Goal: Task Accomplishment & Management: Complete application form

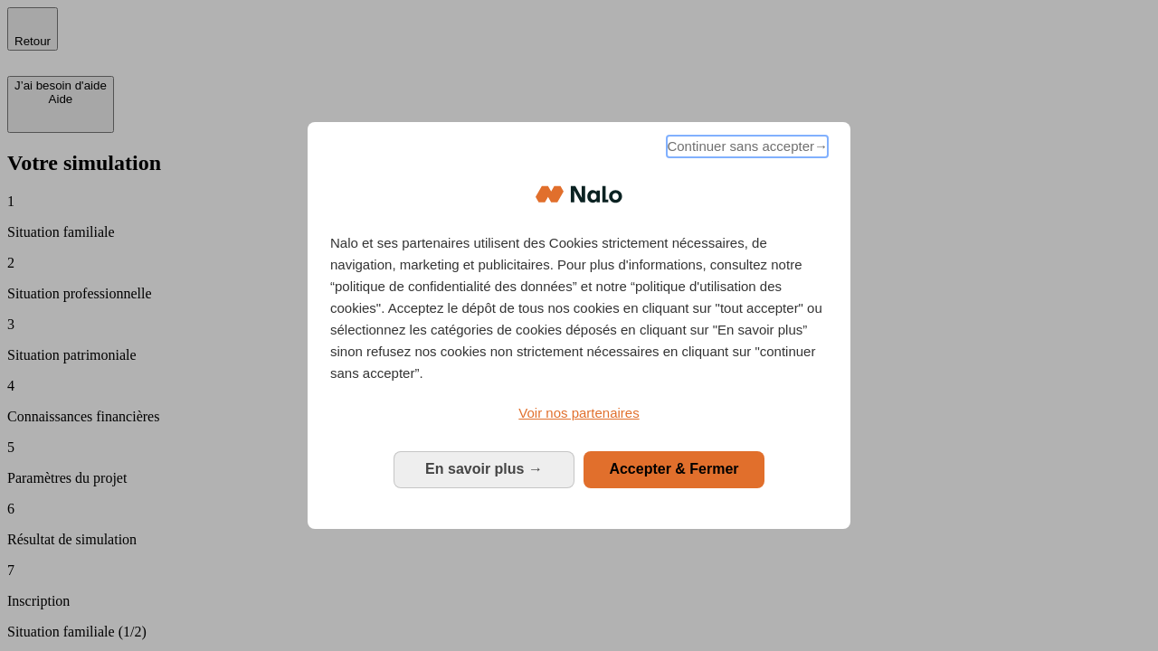
click at [745, 149] on span "Continuer sans accepter →" at bounding box center [747, 147] width 161 height 22
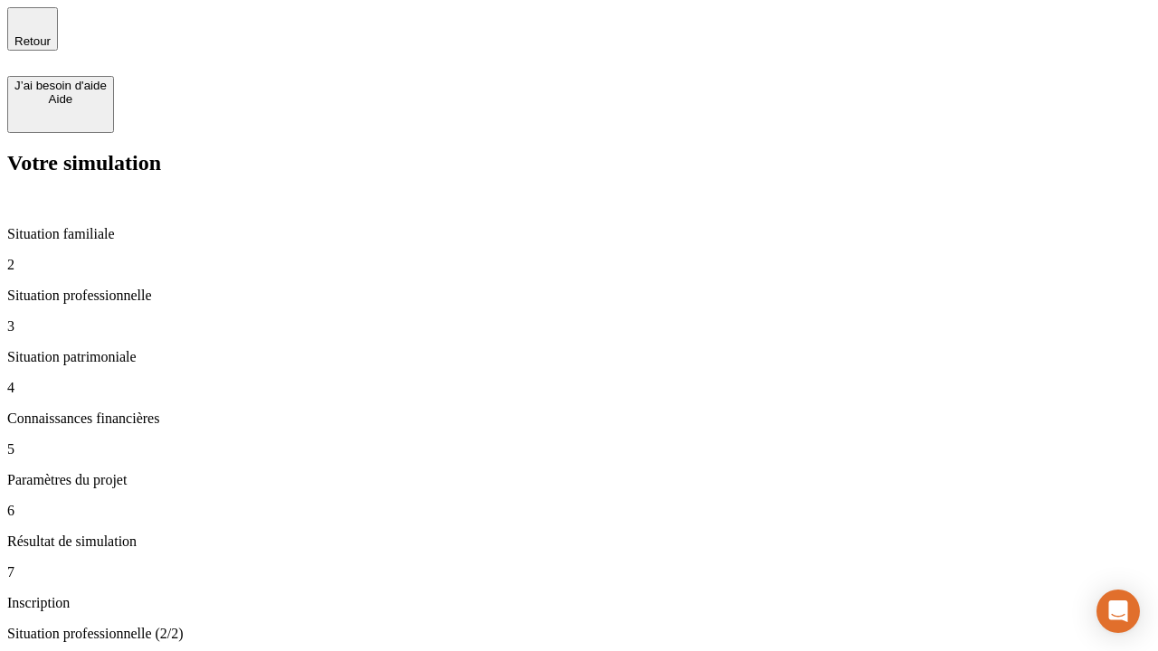
type input "30 000"
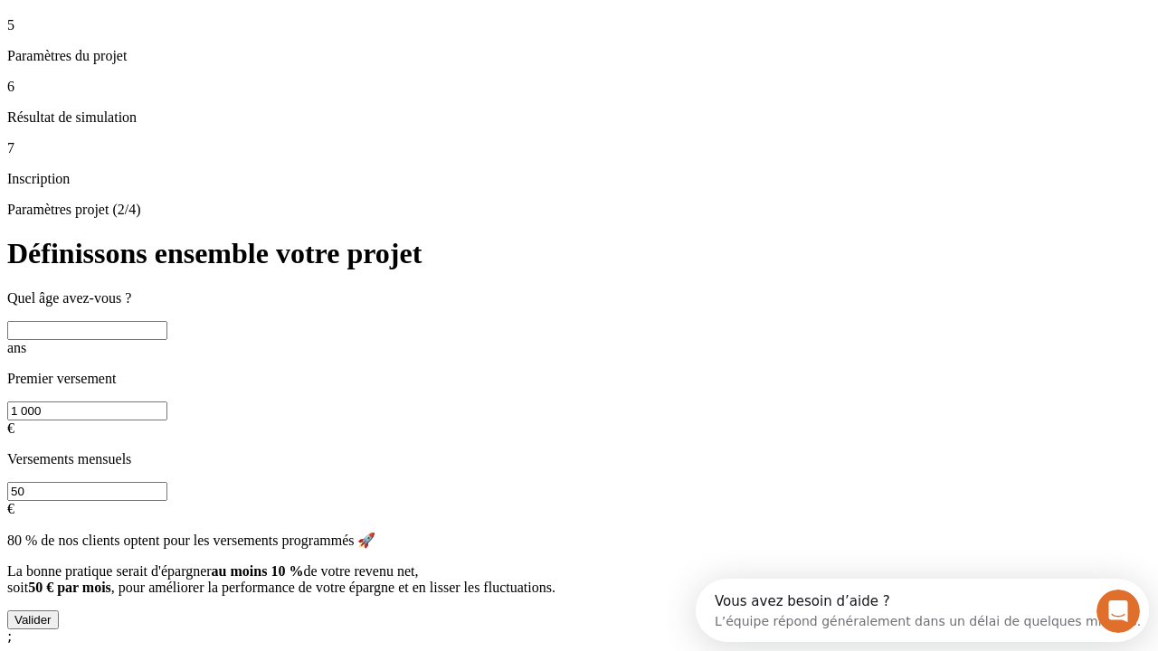
scroll to position [34, 0]
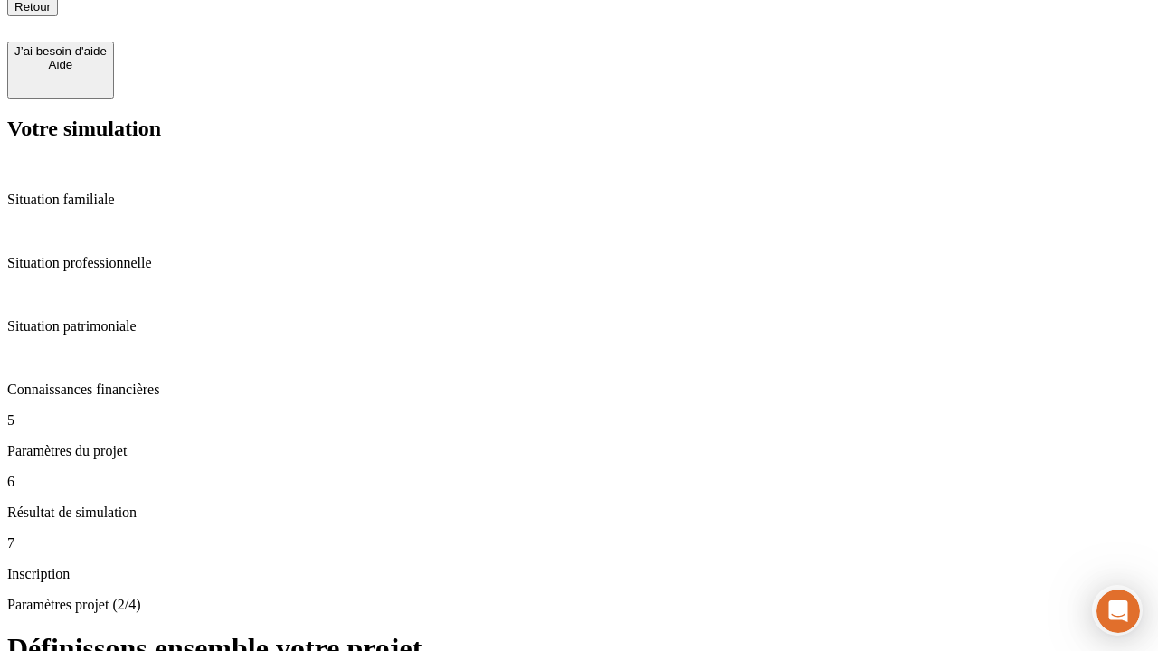
type input "25"
type input "1 000"
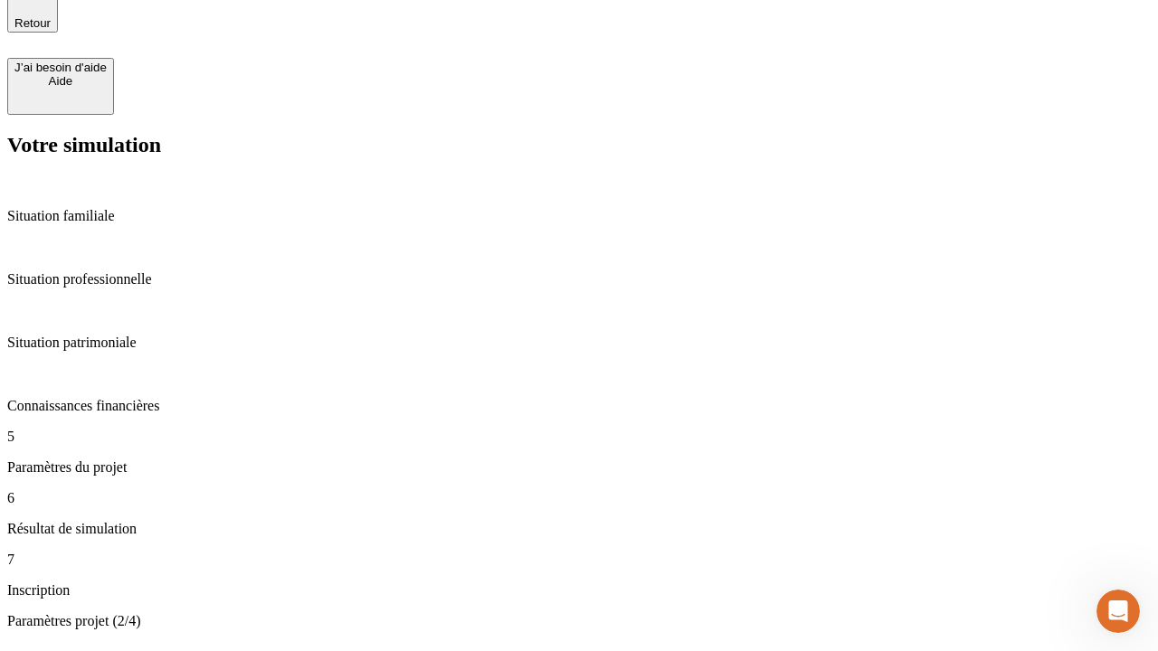
type input "640"
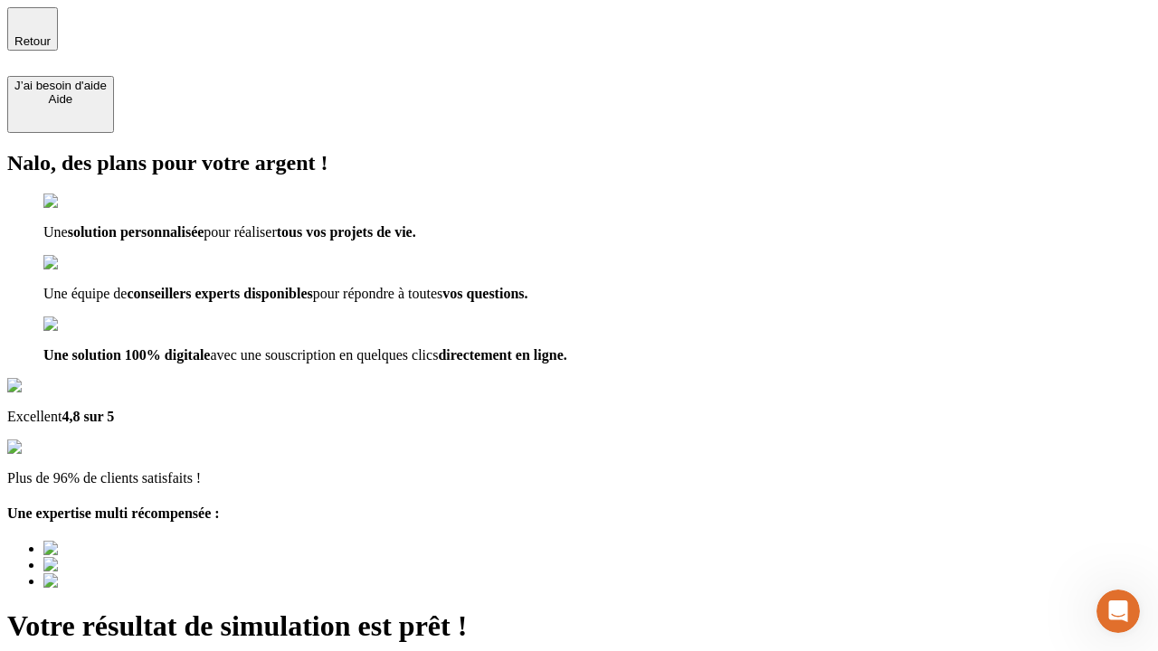
type input "[EMAIL_ADDRESS][PERSON_NAME][DOMAIN_NAME]"
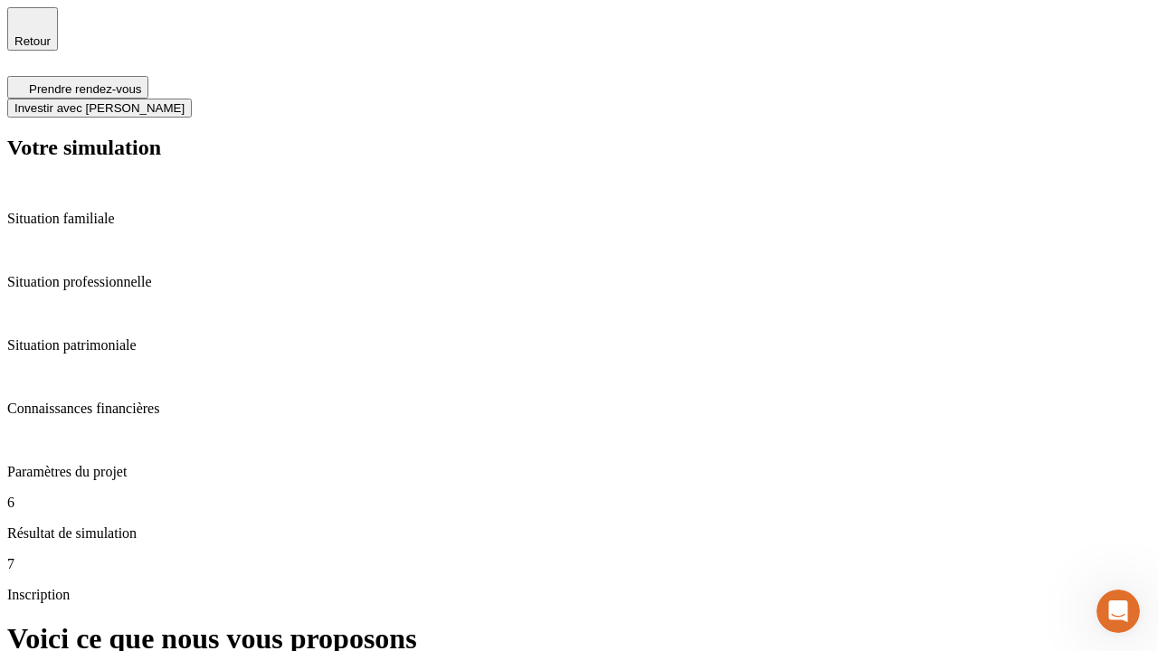
click at [185, 101] on span "Investir avec [PERSON_NAME]" at bounding box center [99, 108] width 170 height 14
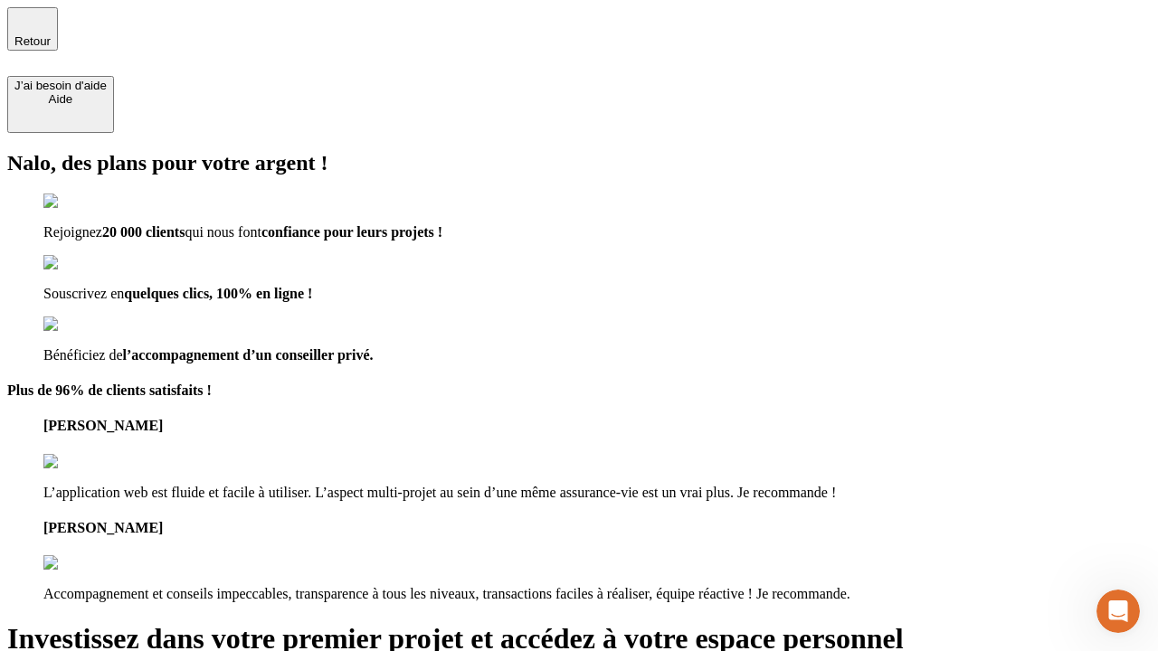
type input "abc"
